Goal: Find specific page/section: Find specific page/section

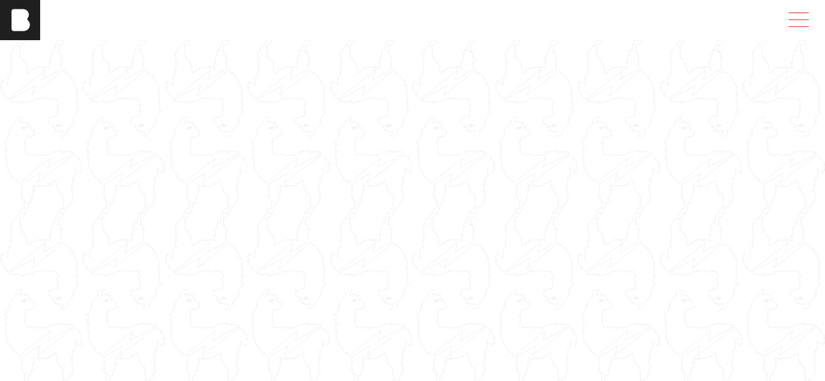
click at [806, 20] on span at bounding box center [796, 20] width 29 height 23
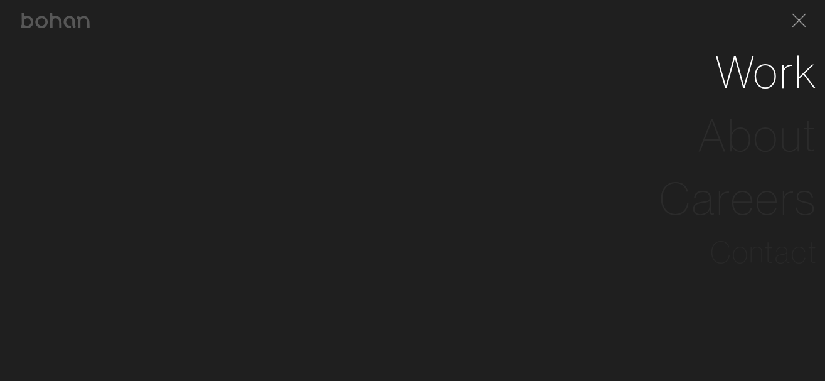
click at [759, 68] on link "Work" at bounding box center [766, 71] width 102 height 63
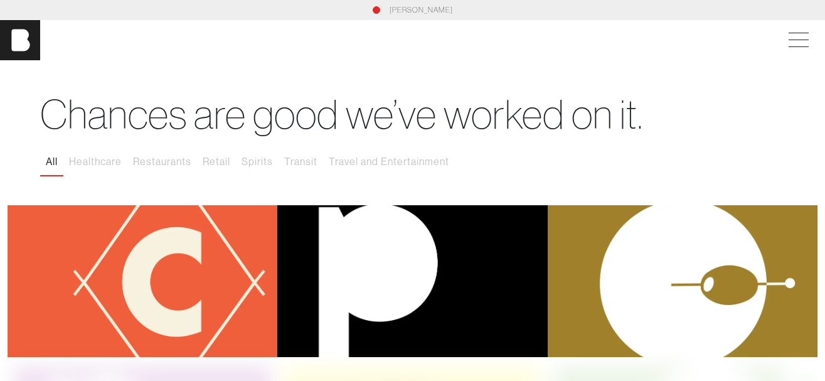
click at [380, 6] on div "[PERSON_NAME]" at bounding box center [413, 9] width 810 height 11
click at [425, 12] on link "[PERSON_NAME]" at bounding box center [421, 9] width 63 height 11
